Goal: Information Seeking & Learning: Check status

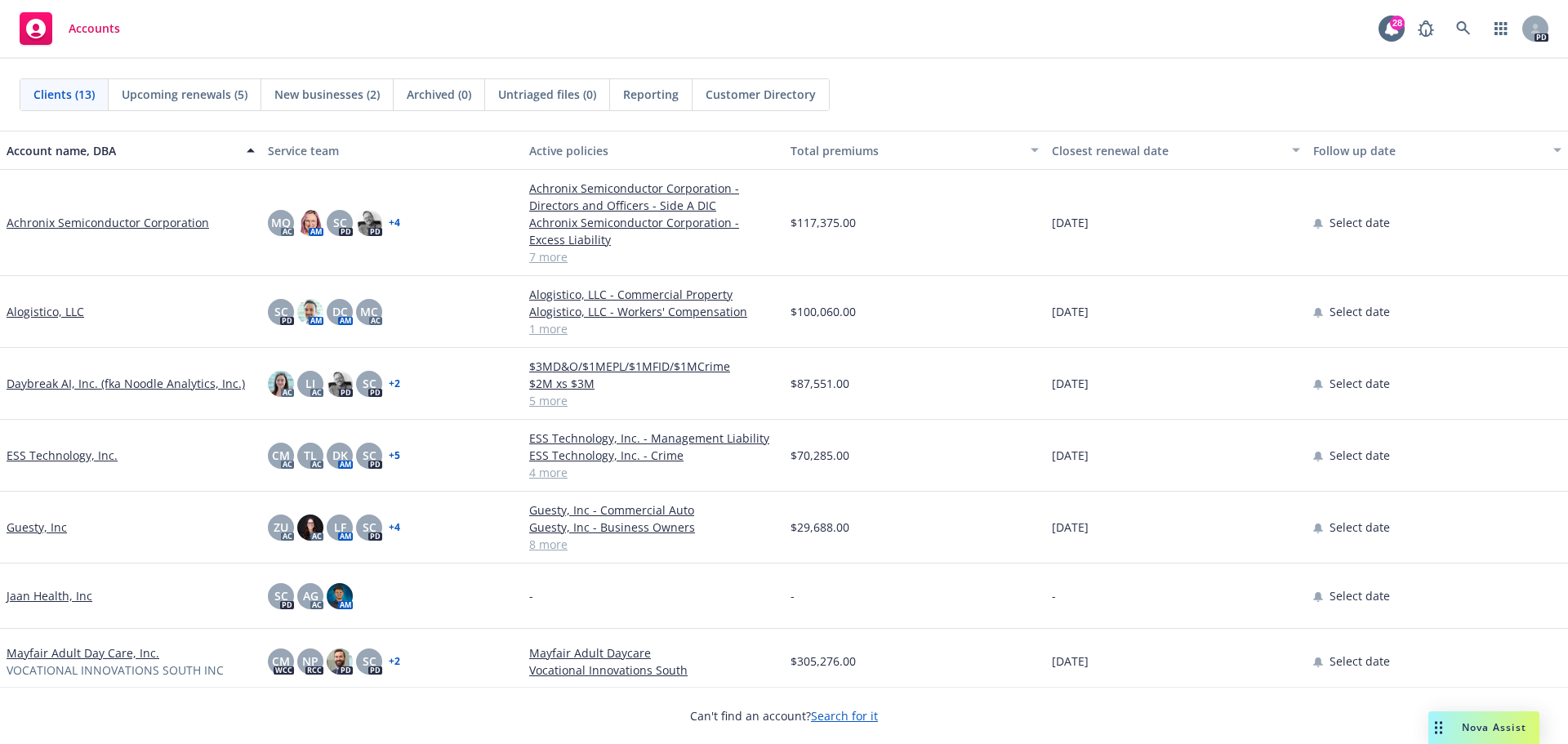
click at [18, 308] on link "Alogistico, LLC" at bounding box center [45, 311] width 77 height 17
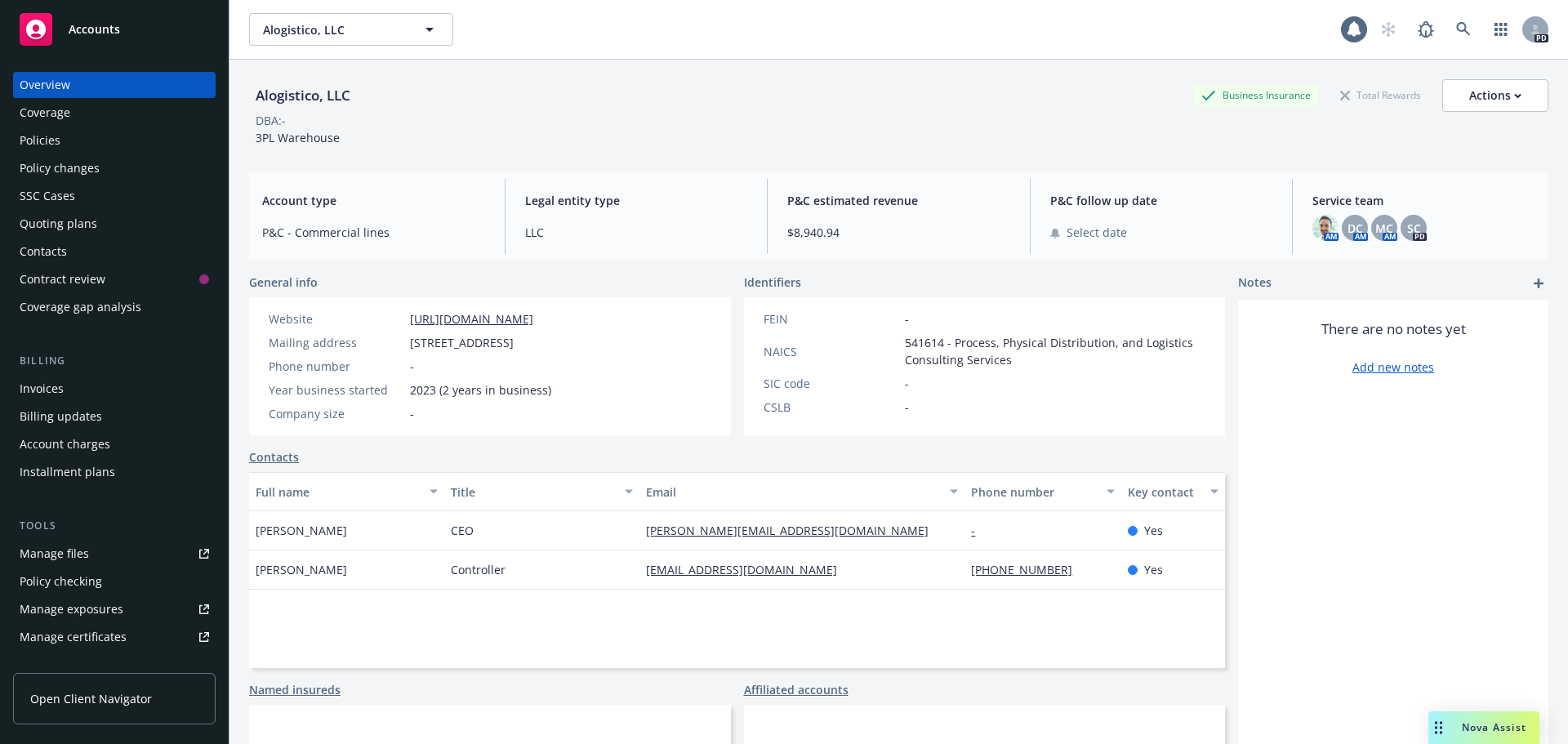
click at [89, 141] on div "Policies" at bounding box center [114, 140] width 189 height 26
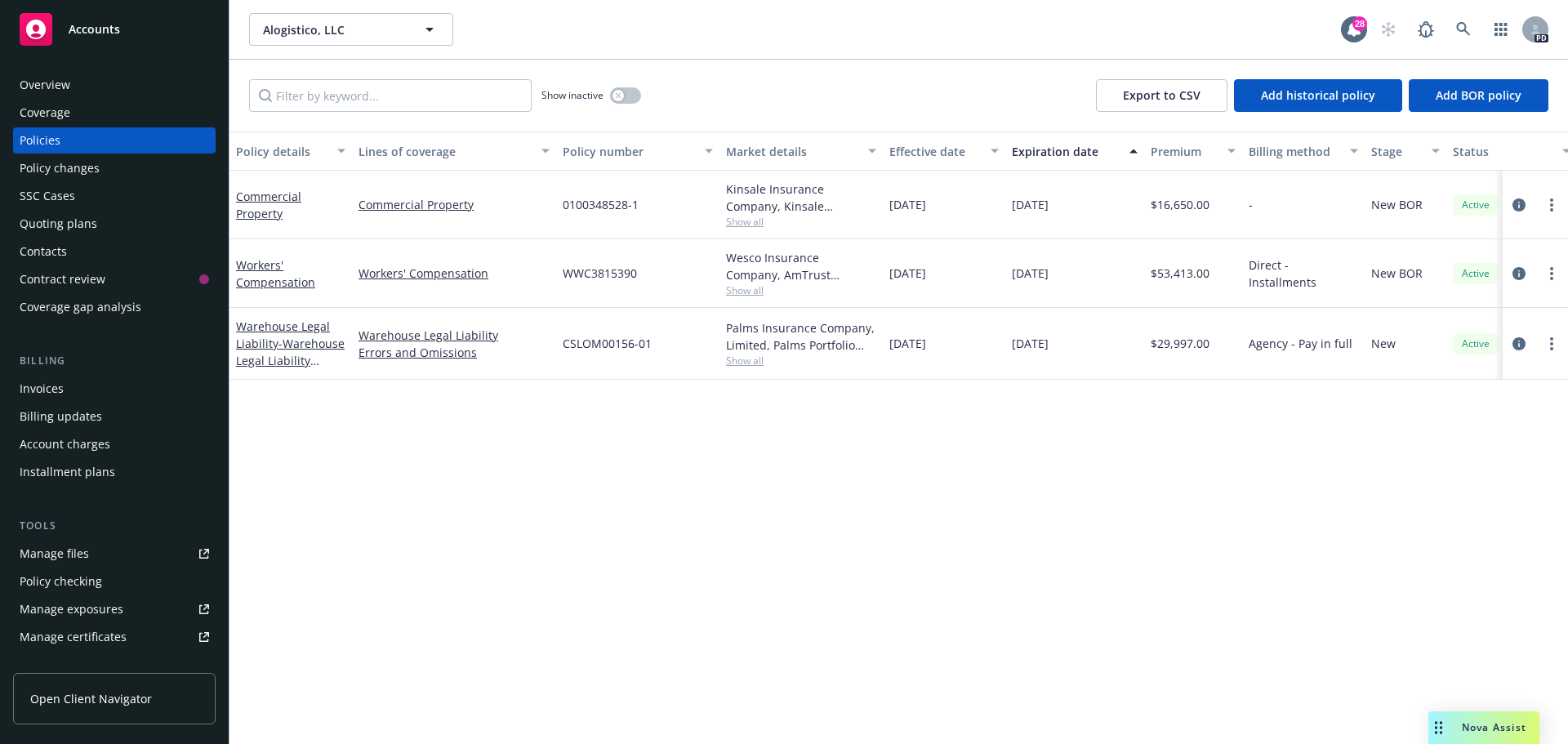
click at [307, 468] on div "Policy details Lines of coverage Policy number Market details Effective date Ex…" at bounding box center [898, 437] width 1338 height 612
click at [58, 86] on div "Overview" at bounding box center [45, 84] width 50 height 26
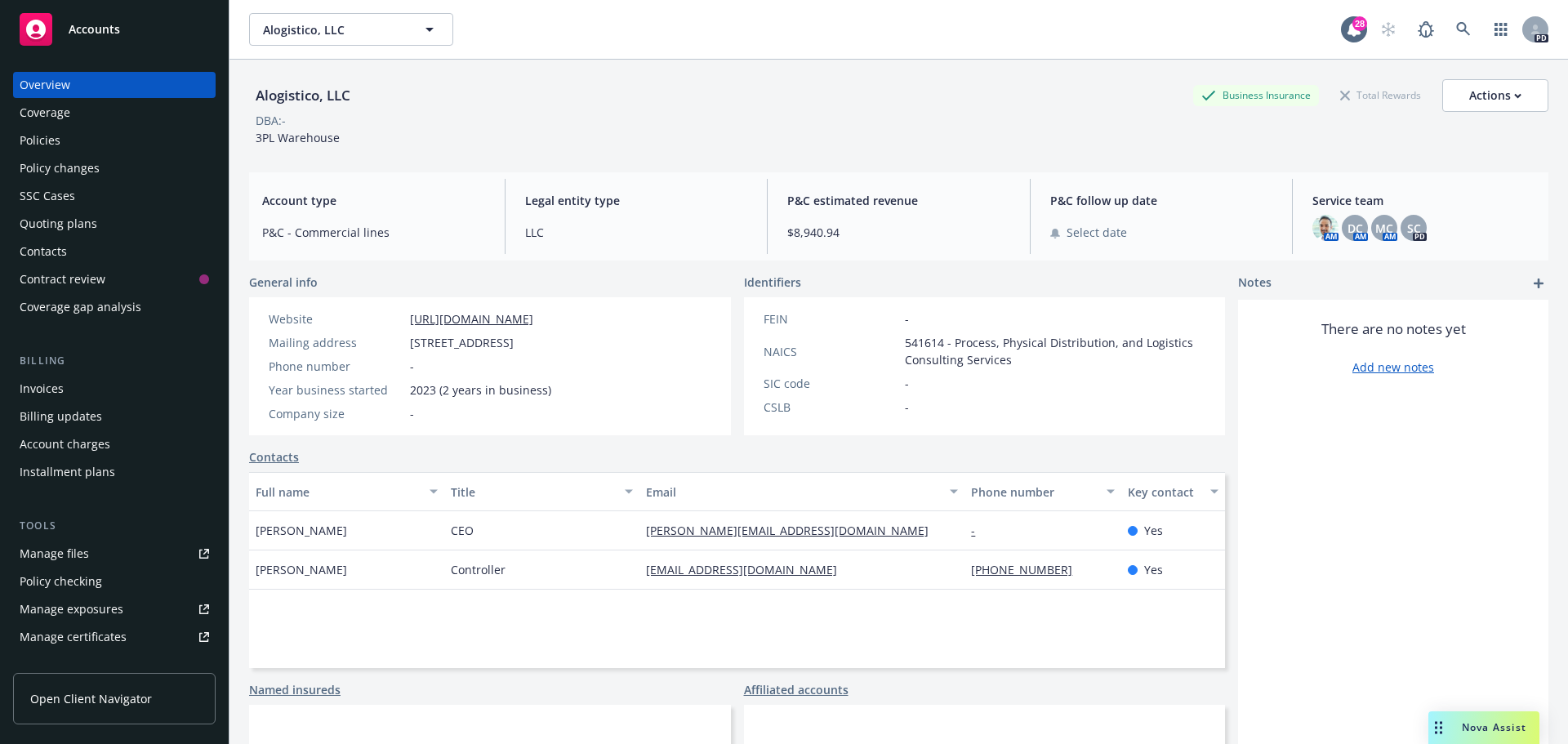
click at [80, 176] on div "Policy changes" at bounding box center [59, 168] width 80 height 26
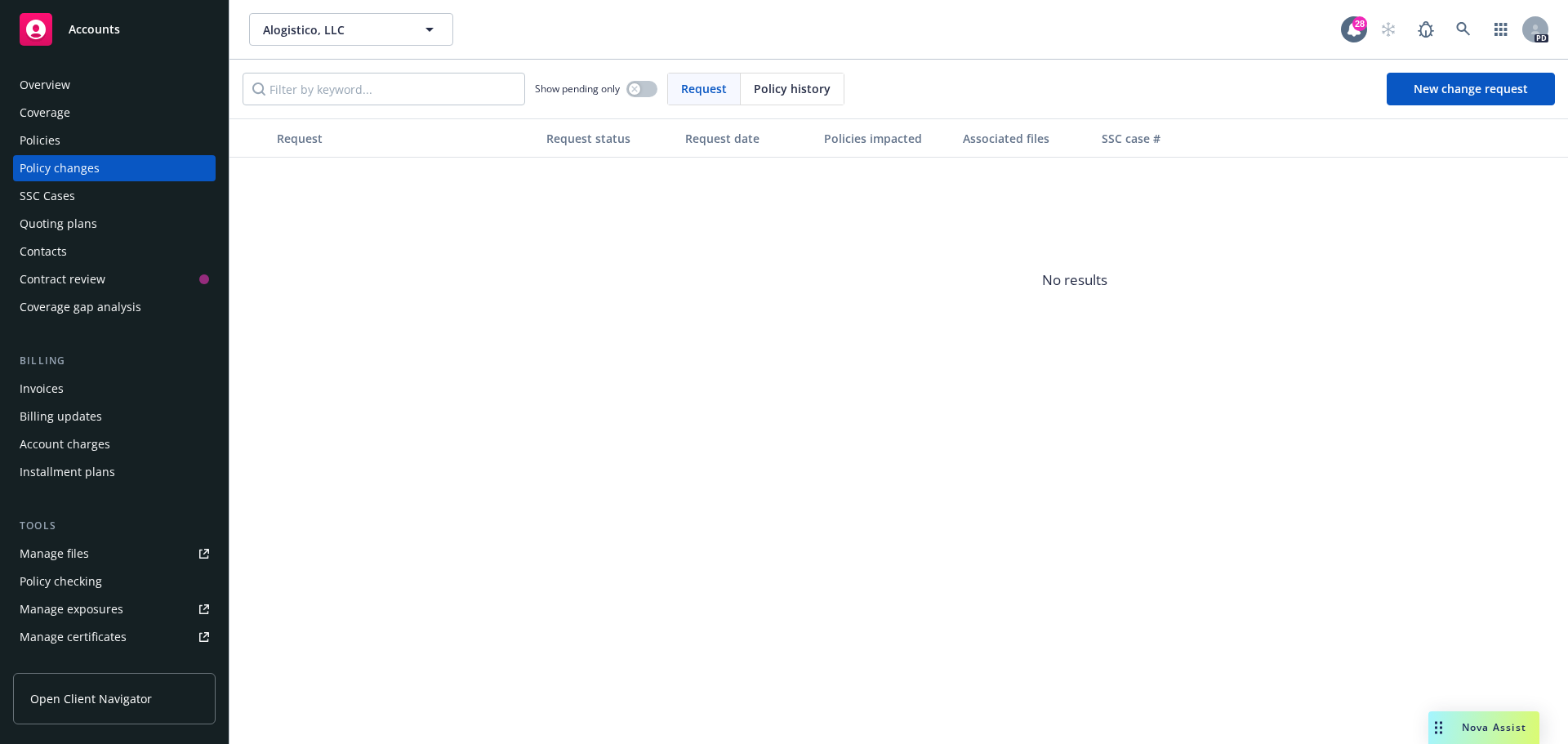
click at [62, 92] on div "Overview" at bounding box center [45, 84] width 50 height 26
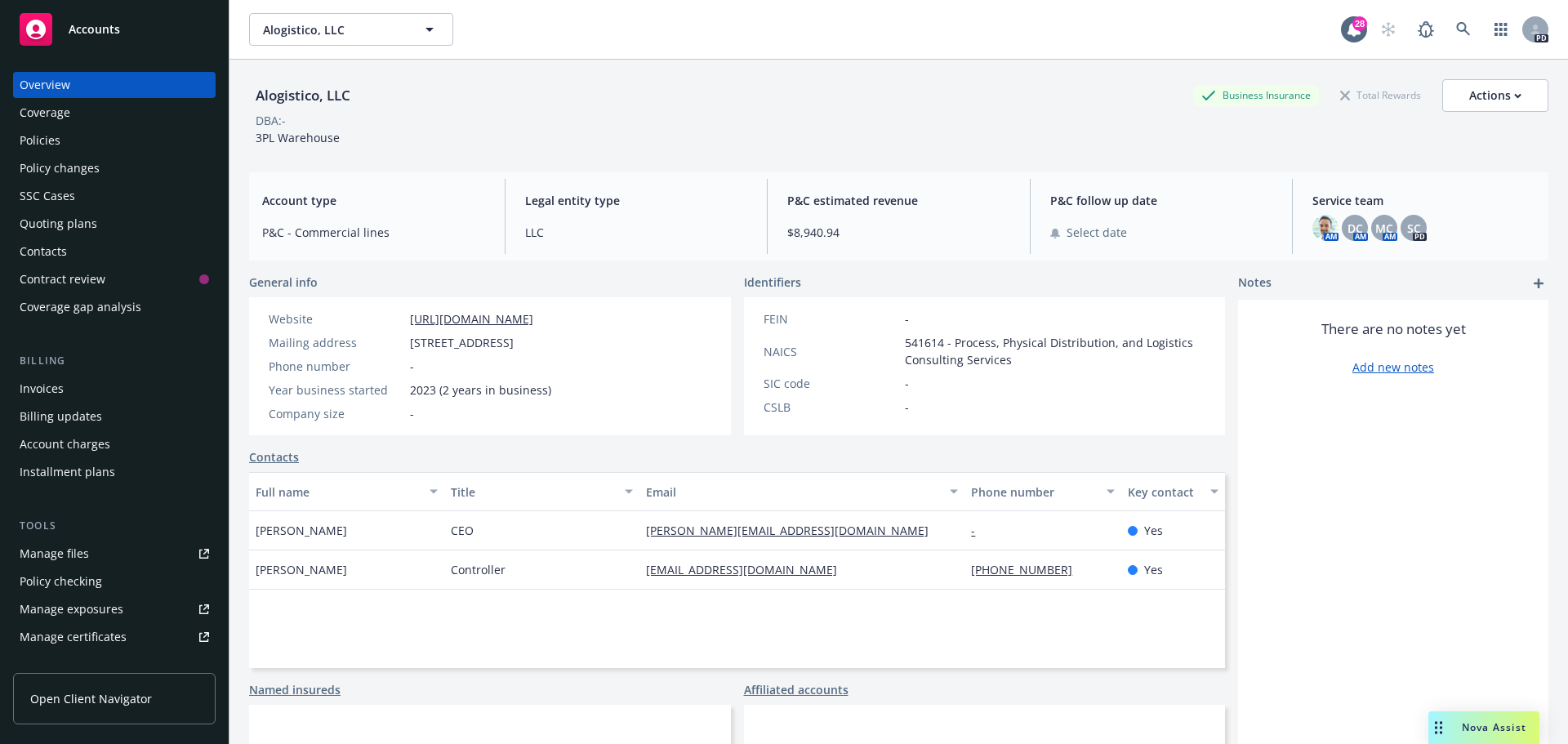
click at [69, 149] on div "Policies" at bounding box center [114, 140] width 189 height 26
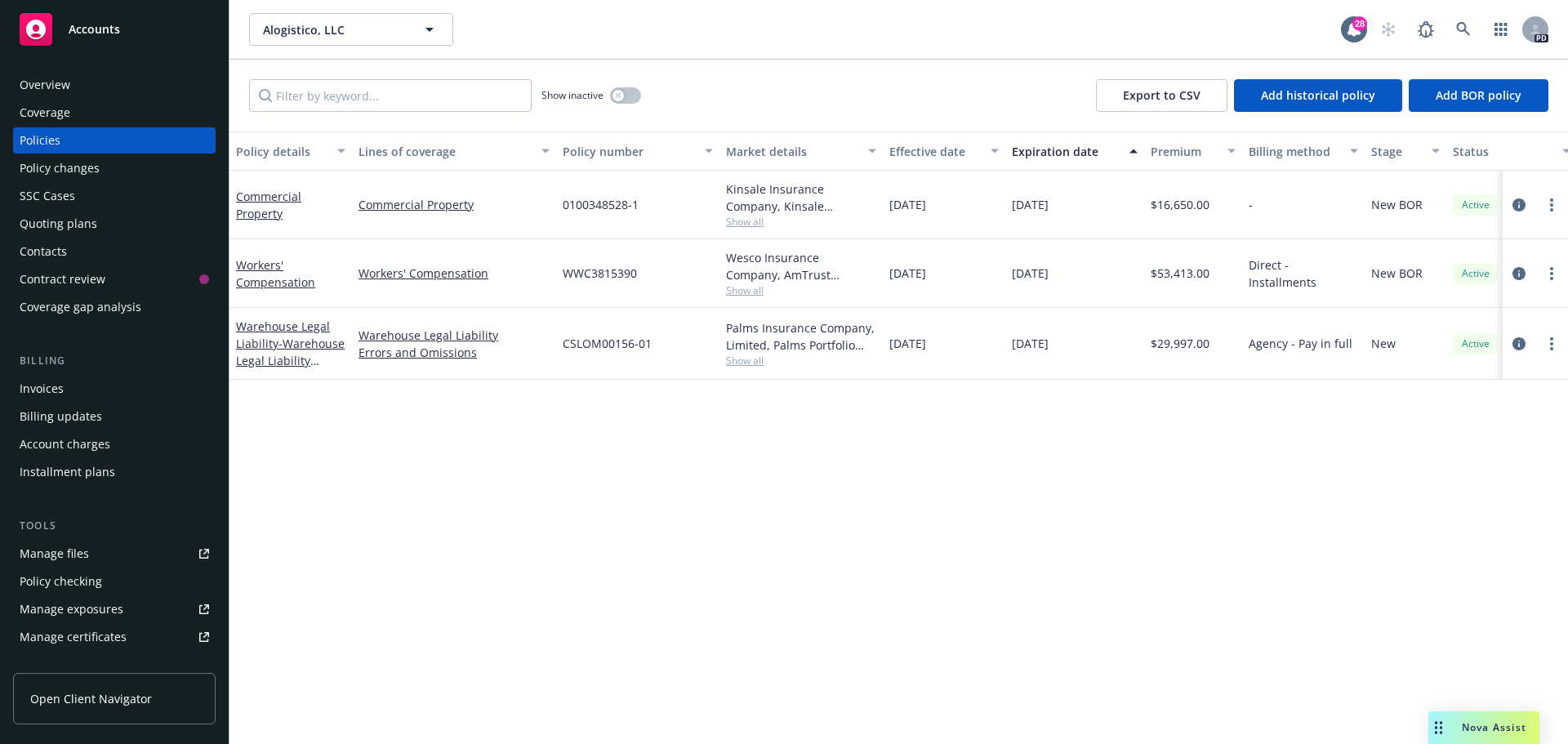
click at [105, 80] on div "Overview" at bounding box center [114, 84] width 189 height 26
